Goal: Check status: Check status

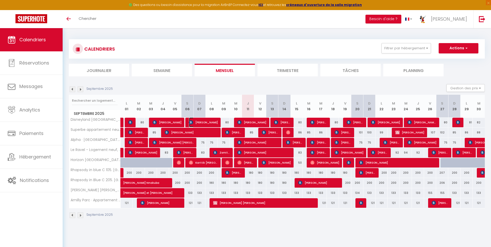
click at [208, 121] on span "[PERSON_NAME]" at bounding box center [203, 122] width 29 height 10
select select "OK"
select select "KO"
select select "0"
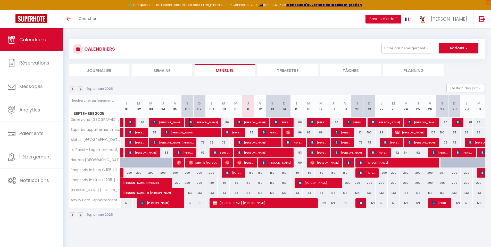
select select "1"
select select
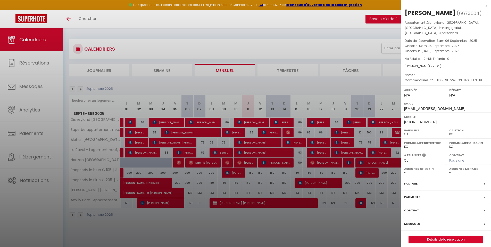
click at [208, 121] on div at bounding box center [245, 123] width 491 height 247
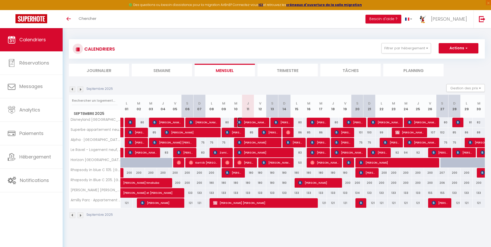
click at [241, 121] on img at bounding box center [239, 122] width 4 height 4
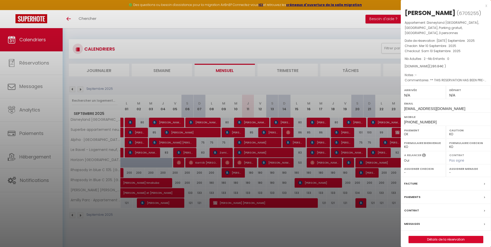
click at [204, 120] on div at bounding box center [245, 123] width 491 height 247
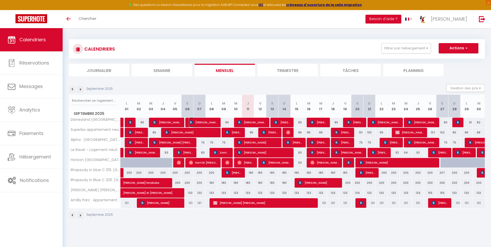
click at [204, 120] on span "[PERSON_NAME]" at bounding box center [203, 122] width 28 height 10
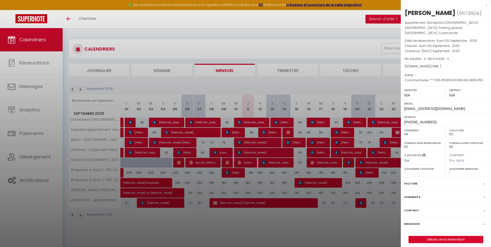
click at [252, 120] on div at bounding box center [245, 123] width 491 height 247
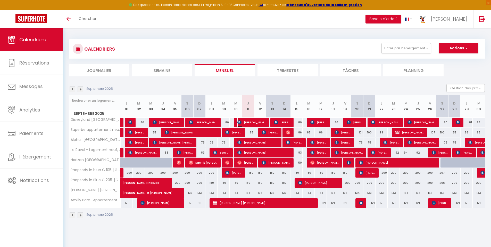
click at [252, 120] on span "[PERSON_NAME]" at bounding box center [251, 122] width 28 height 10
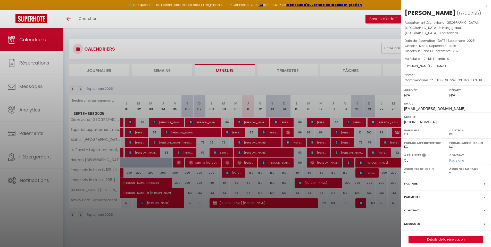
click at [252, 120] on div at bounding box center [245, 123] width 491 height 247
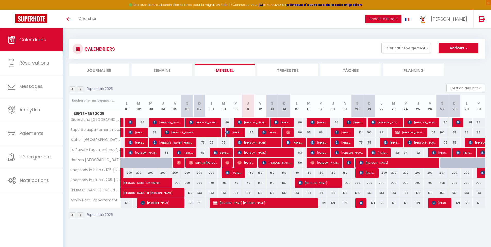
click at [234, 131] on span "[PERSON_NAME]" at bounding box center [233, 132] width 16 height 10
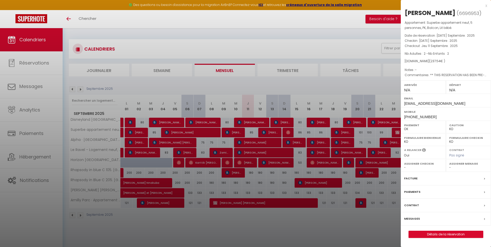
click at [234, 131] on div at bounding box center [245, 123] width 491 height 247
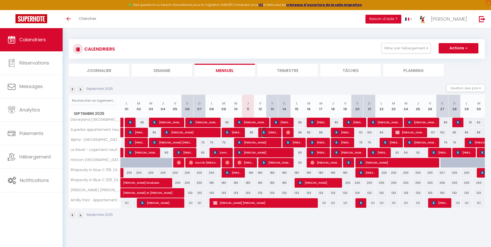
click at [268, 129] on span "[PERSON_NAME]" at bounding box center [270, 132] width 16 height 10
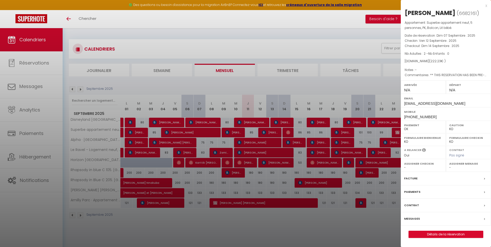
click at [268, 129] on div at bounding box center [245, 123] width 491 height 247
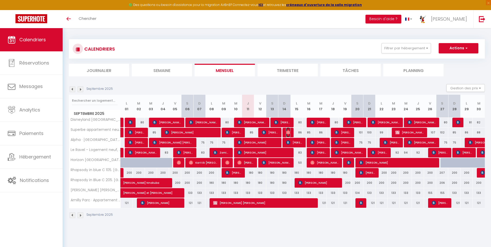
click at [290, 131] on img at bounding box center [288, 132] width 4 height 4
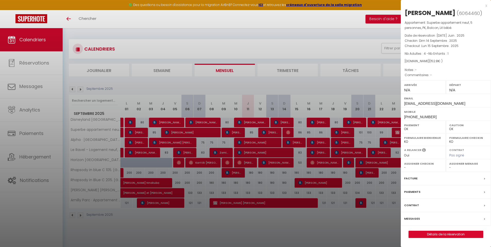
click at [290, 131] on div at bounding box center [245, 123] width 491 height 247
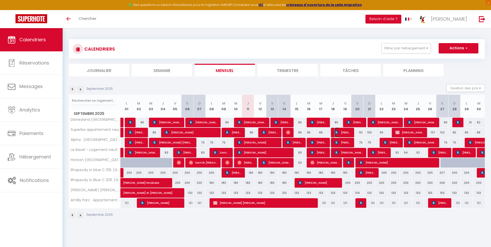
click at [340, 131] on span "[PERSON_NAME]" at bounding box center [343, 132] width 16 height 10
select select "KO"
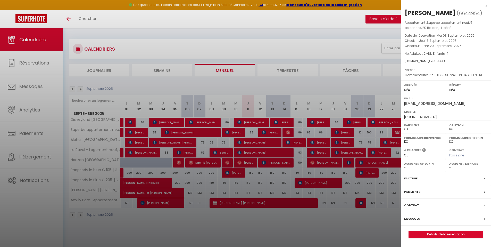
click at [340, 131] on div at bounding box center [245, 123] width 491 height 247
